Goal: Task Accomplishment & Management: Manage account settings

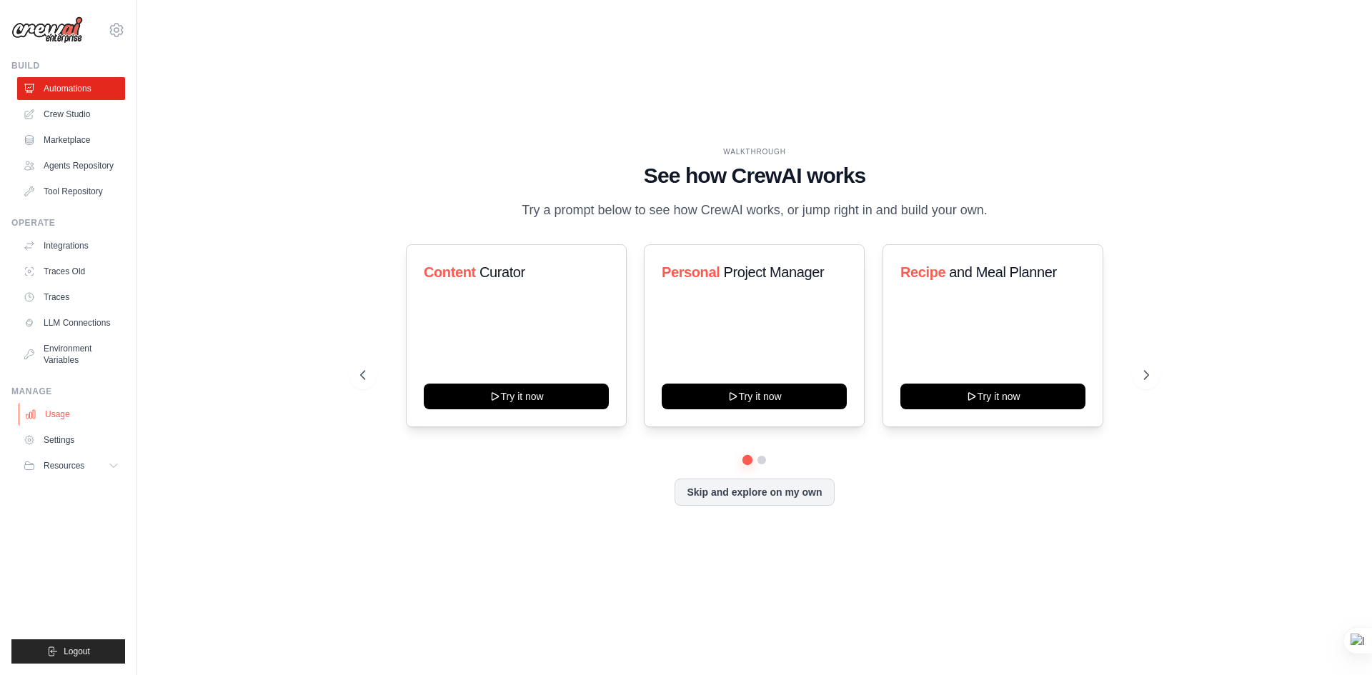
click at [56, 414] on link "Usage" at bounding box center [73, 414] width 108 height 23
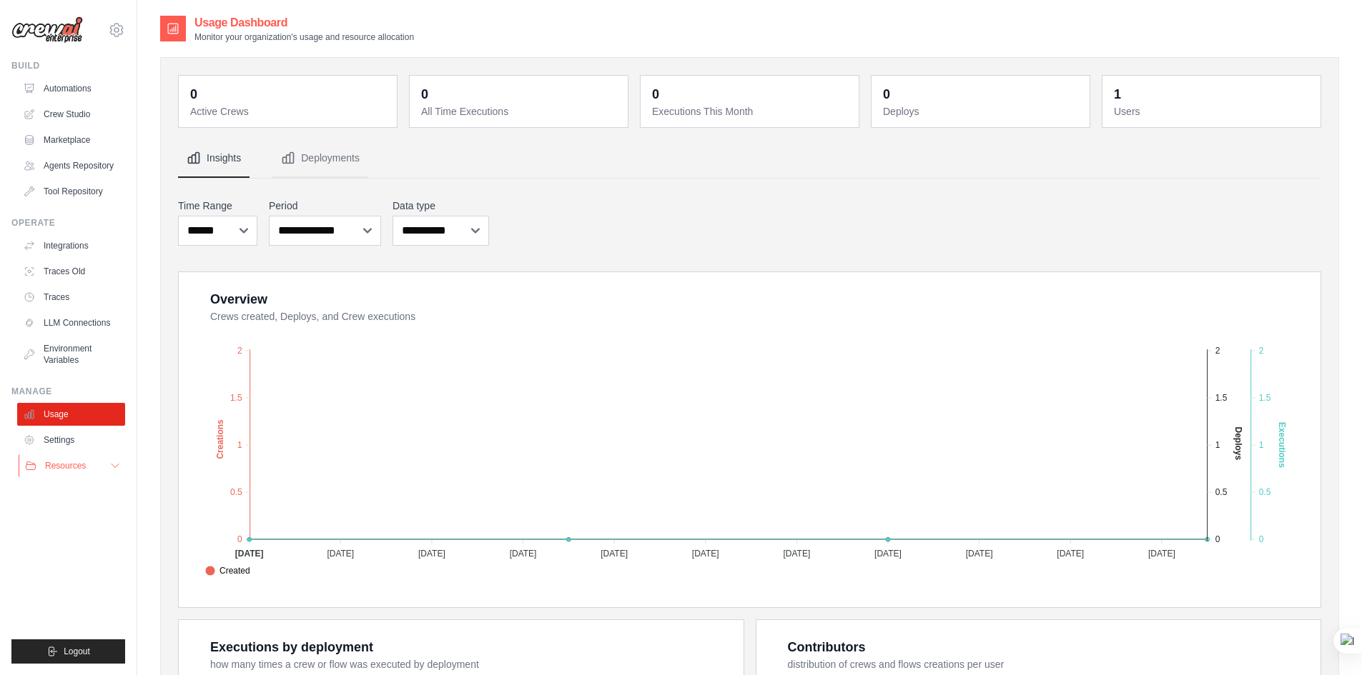
click at [62, 466] on span "Resources" at bounding box center [65, 465] width 41 height 11
click at [83, 330] on link "LLM Connections" at bounding box center [73, 323] width 108 height 23
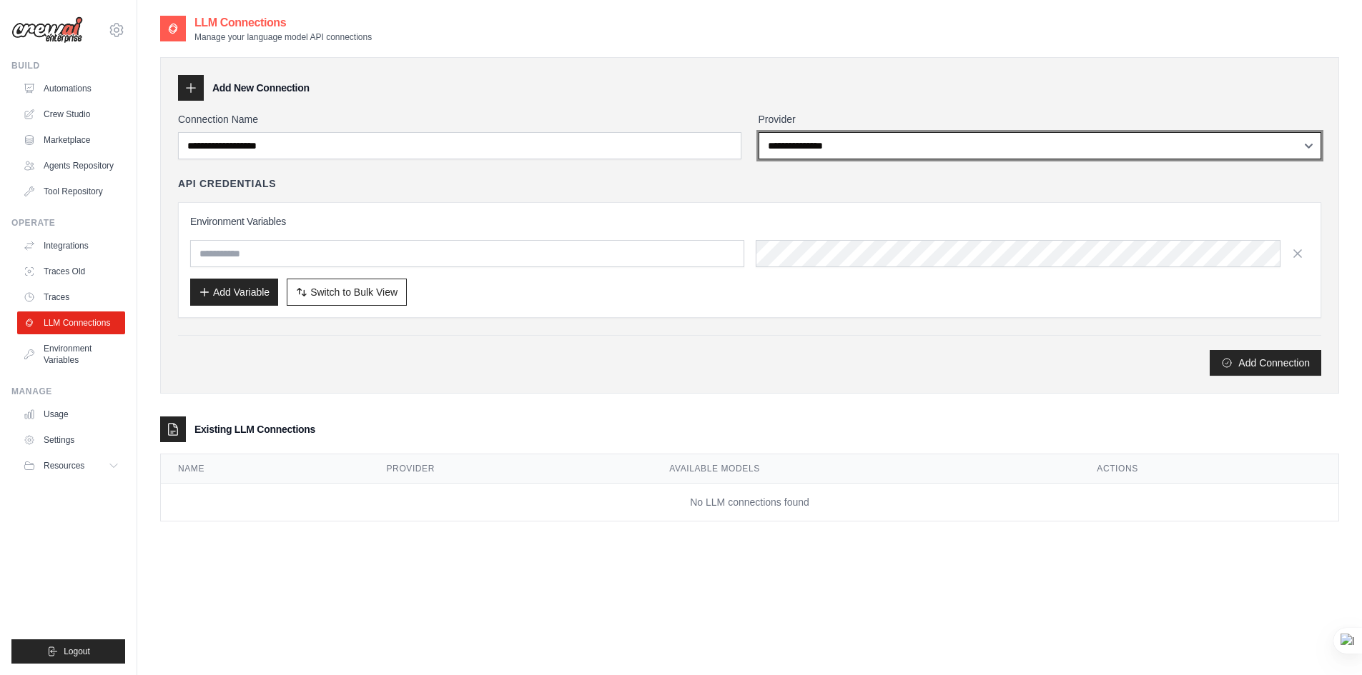
click at [801, 142] on select "**********" at bounding box center [1039, 145] width 563 height 27
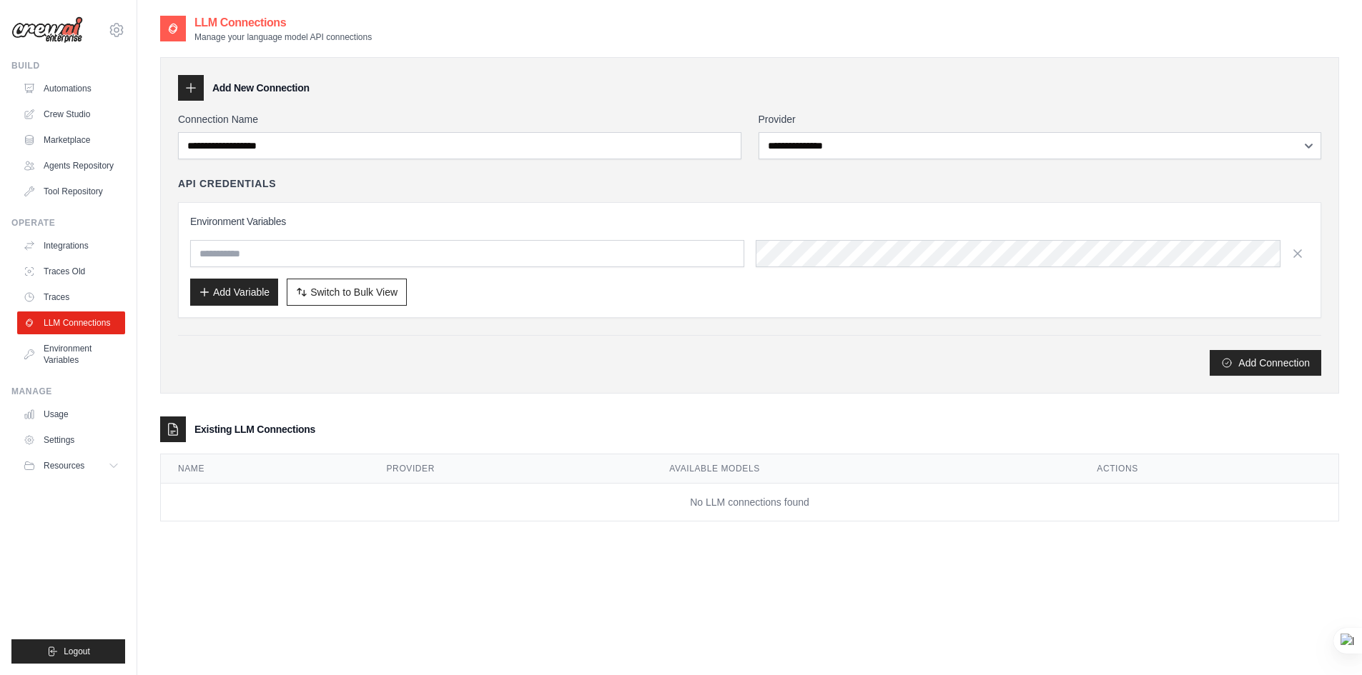
click at [785, 86] on div "Add New Connection" at bounding box center [749, 88] width 1143 height 26
click at [113, 27] on icon at bounding box center [116, 30] width 13 height 12
click at [144, 92] on span "Settings" at bounding box center [177, 88] width 113 height 14
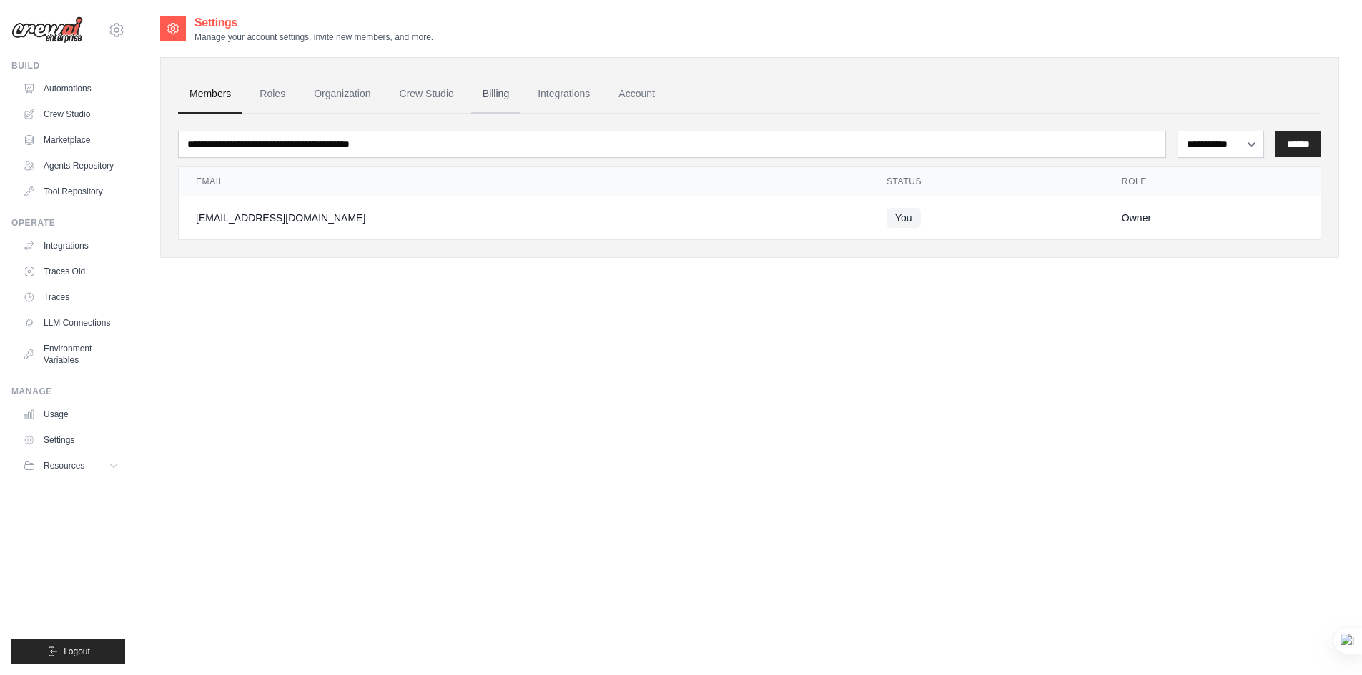
click at [492, 98] on link "Billing" at bounding box center [495, 94] width 49 height 39
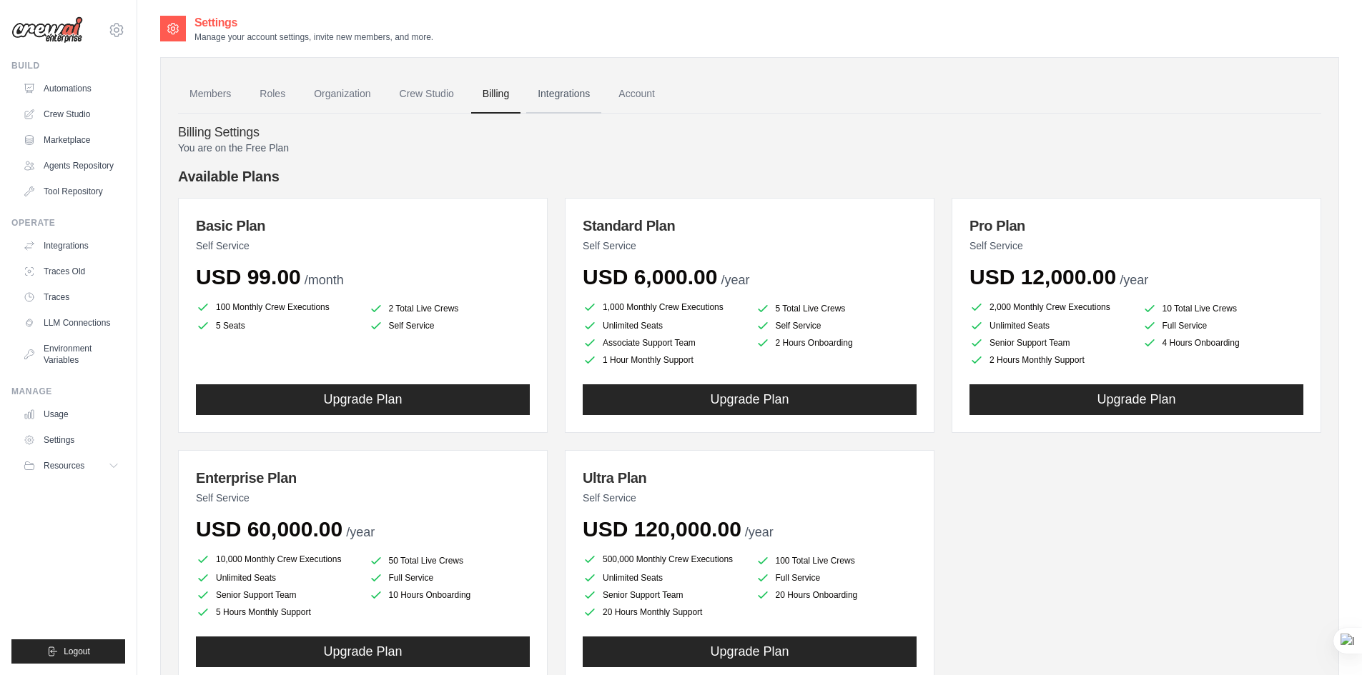
click at [566, 84] on link "Integrations" at bounding box center [563, 94] width 75 height 39
click at [566, 88] on link "Integrations" at bounding box center [563, 94] width 75 height 39
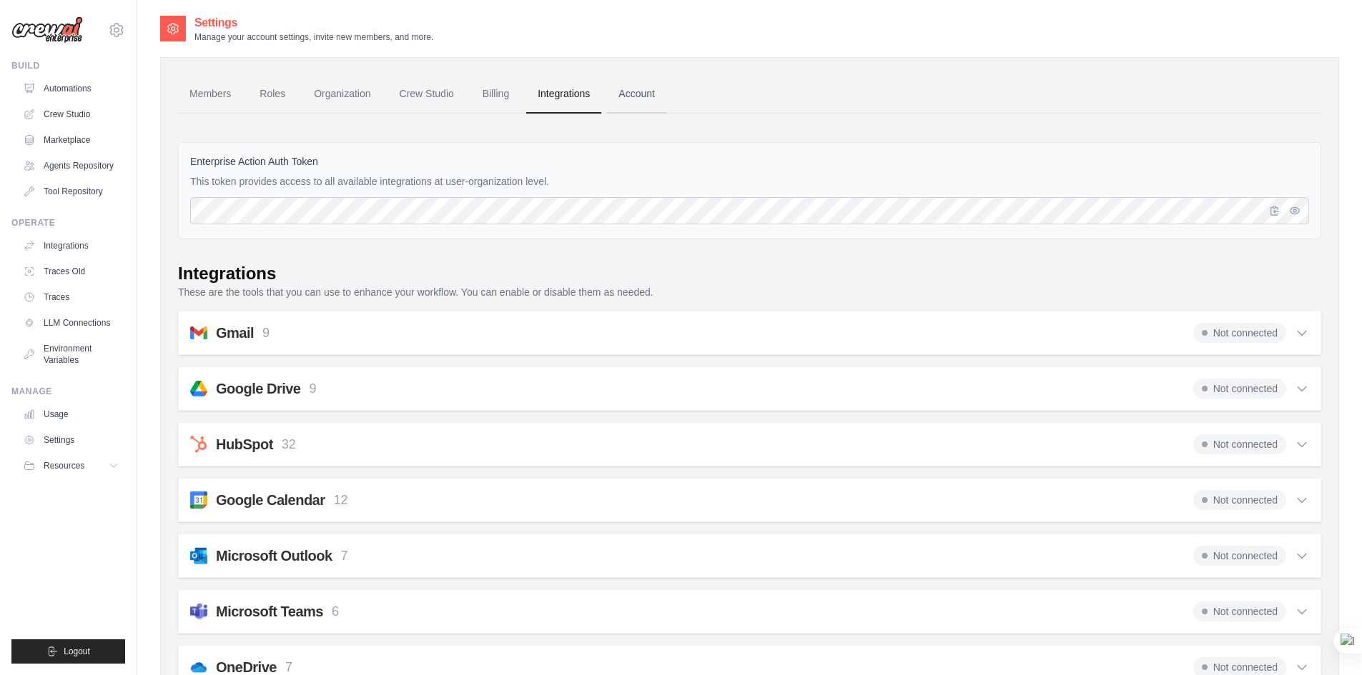
click at [625, 95] on link "Account" at bounding box center [636, 94] width 59 height 39
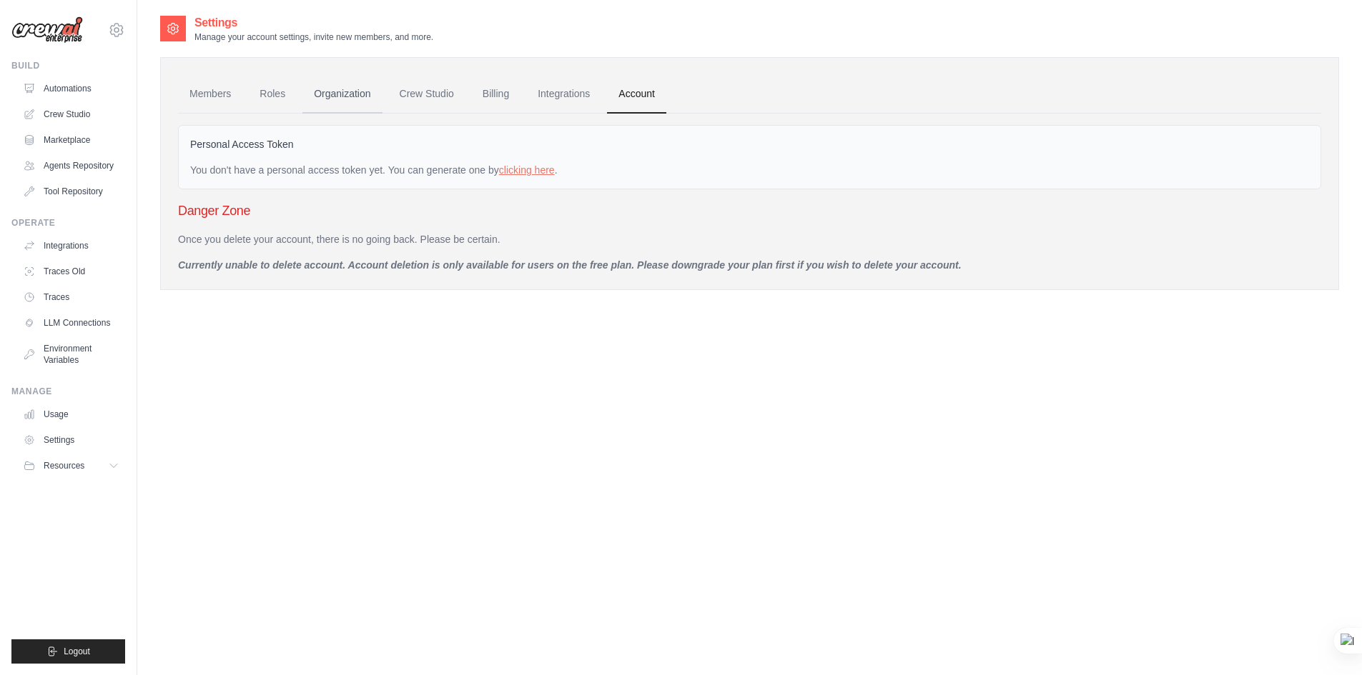
click at [360, 91] on link "Organization" at bounding box center [341, 94] width 79 height 39
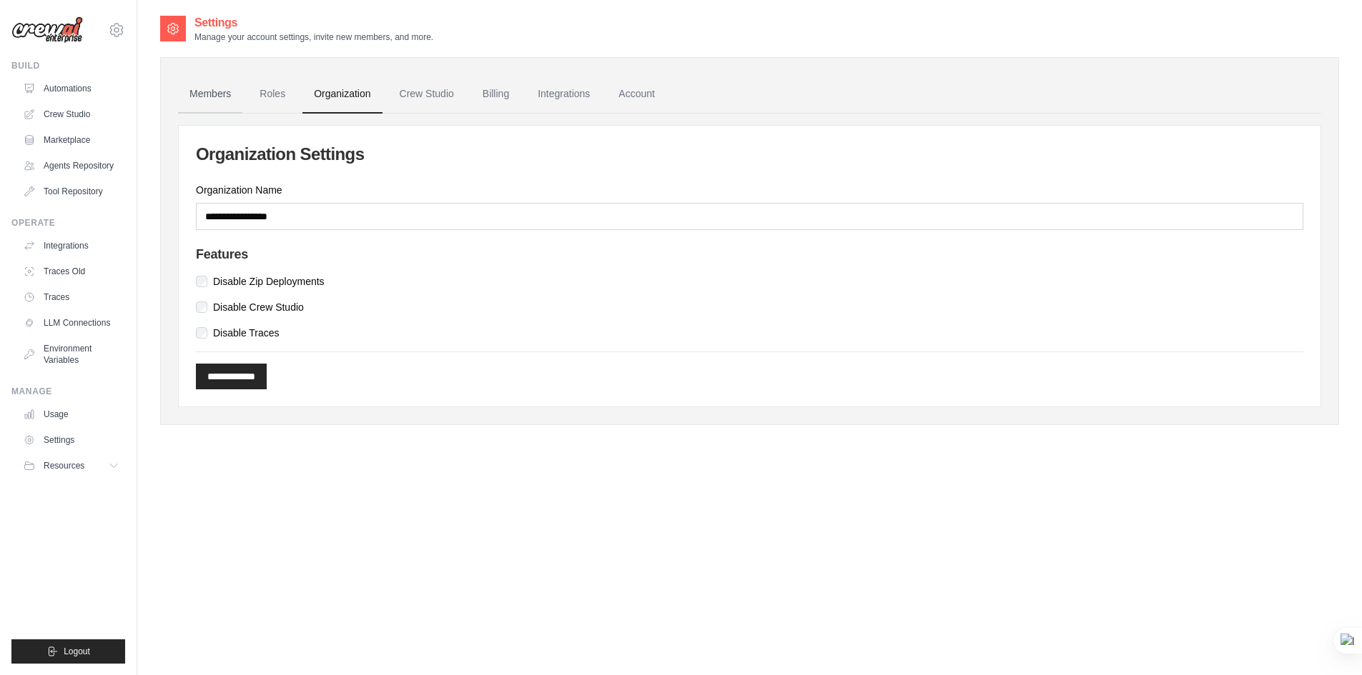
click at [199, 96] on link "Members" at bounding box center [210, 94] width 64 height 39
